Goal: Task Accomplishment & Management: Use online tool/utility

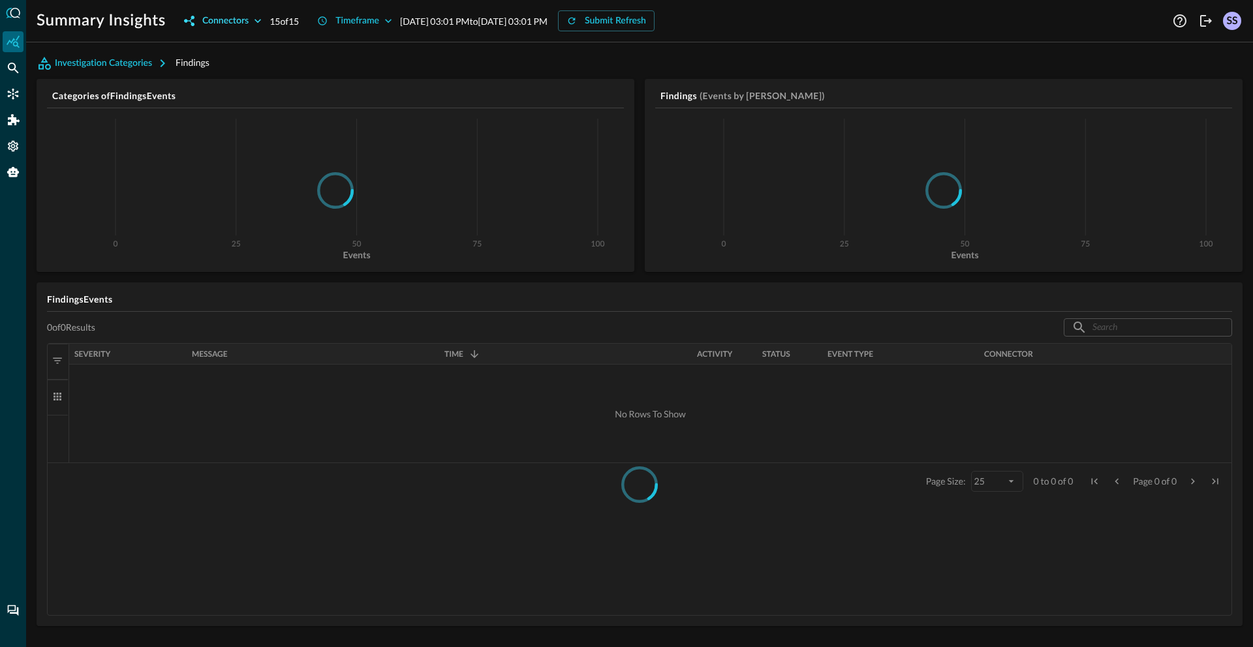
click at [250, 23] on button "Connectors" at bounding box center [222, 20] width 93 height 21
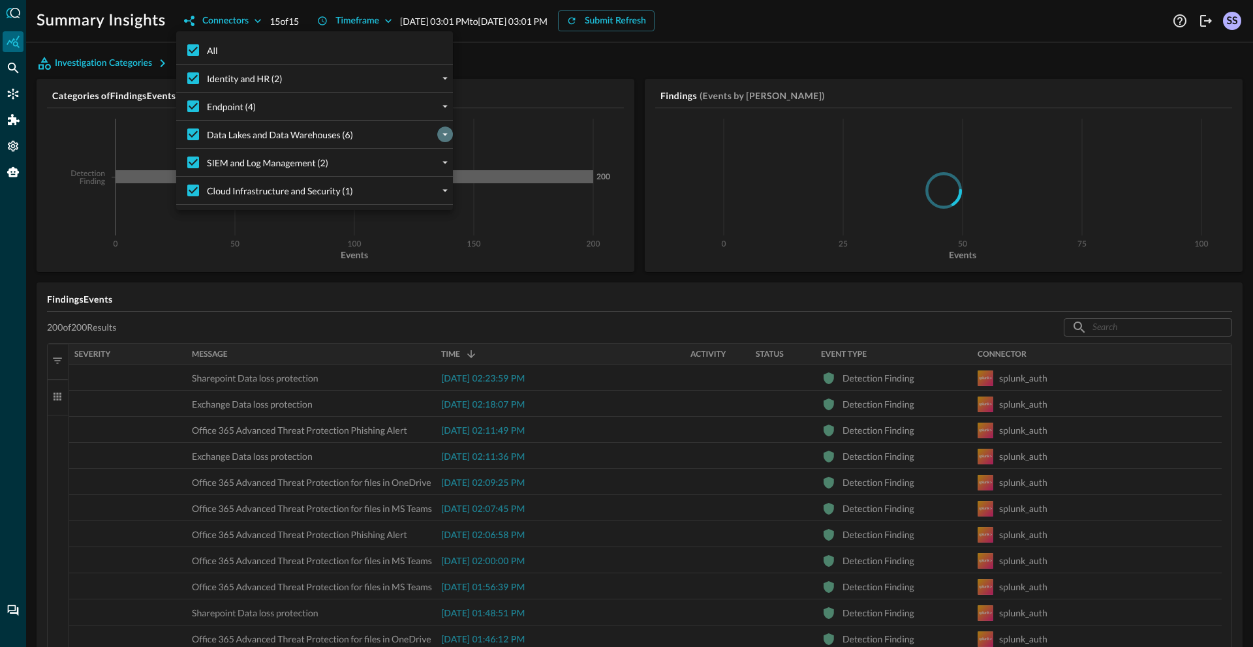
click at [437, 127] on button "expand" at bounding box center [445, 135] width 16 height 16
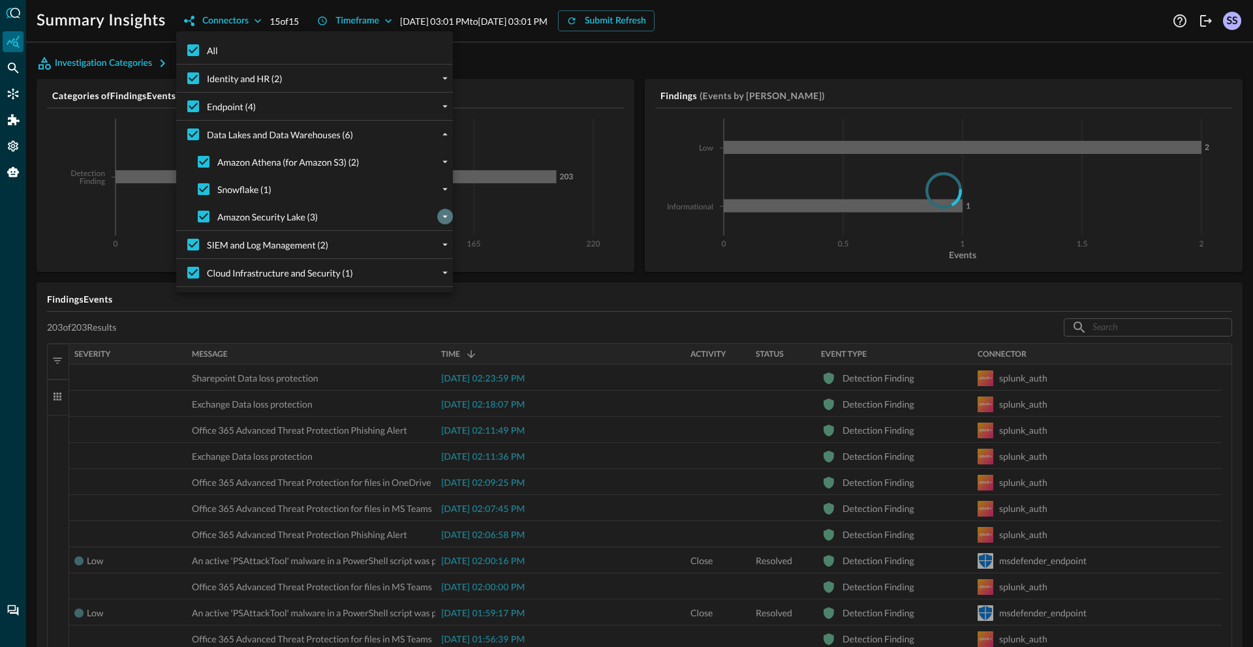
click at [439, 213] on icon "expand" at bounding box center [445, 217] width 12 height 12
click at [776, 16] on div at bounding box center [626, 323] width 1253 height 647
